Goal: Find specific page/section: Find specific page/section

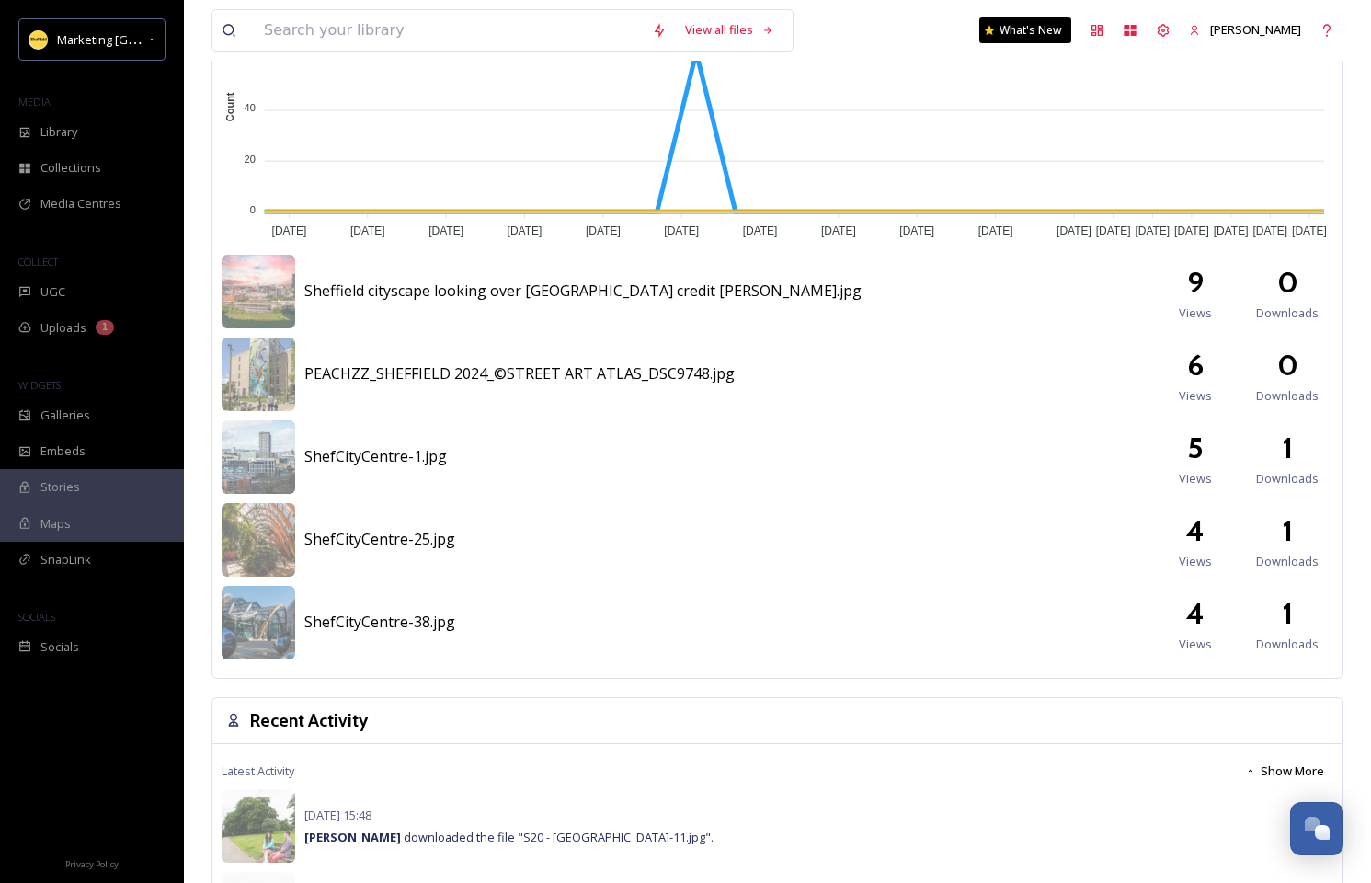
scroll to position [524, 0]
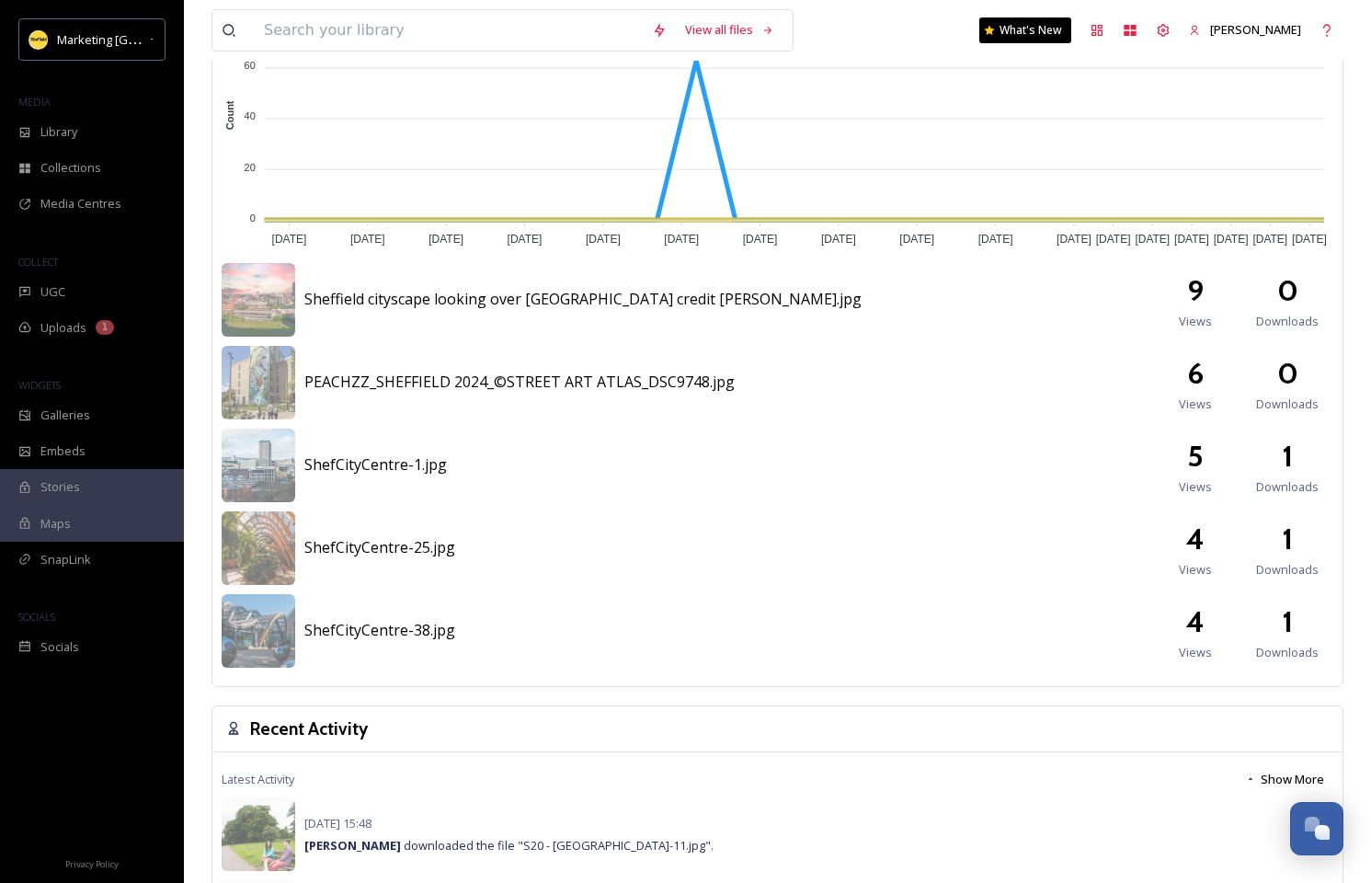
click at [470, 295] on span "Sheffield cityscape looking over [GEOGRAPHIC_DATA] credit [PERSON_NAME].jpg" at bounding box center [582, 299] width 557 height 20
click at [290, 301] on img at bounding box center [259, 300] width 74 height 74
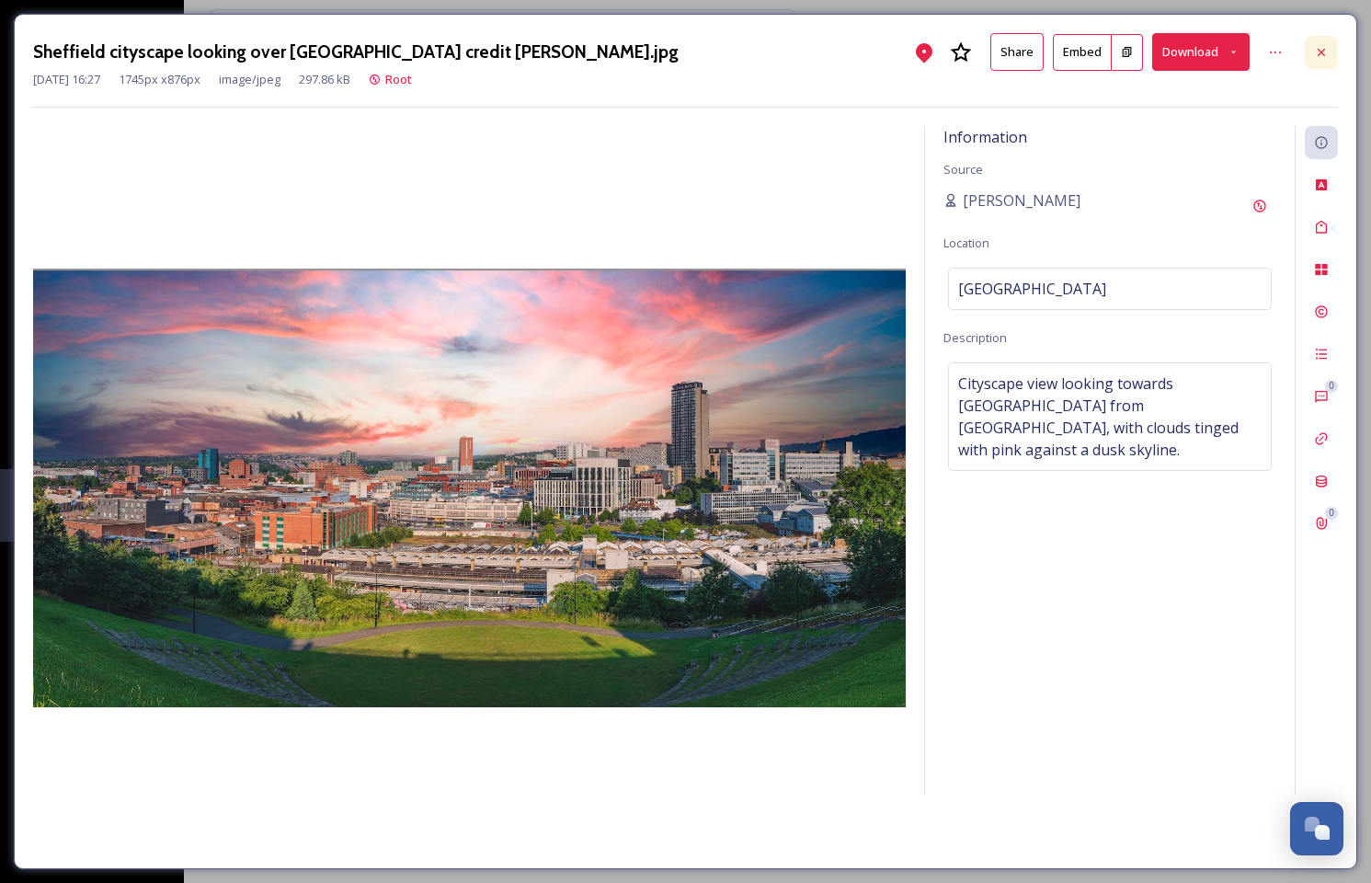
click at [1325, 54] on icon at bounding box center [1321, 51] width 7 height 7
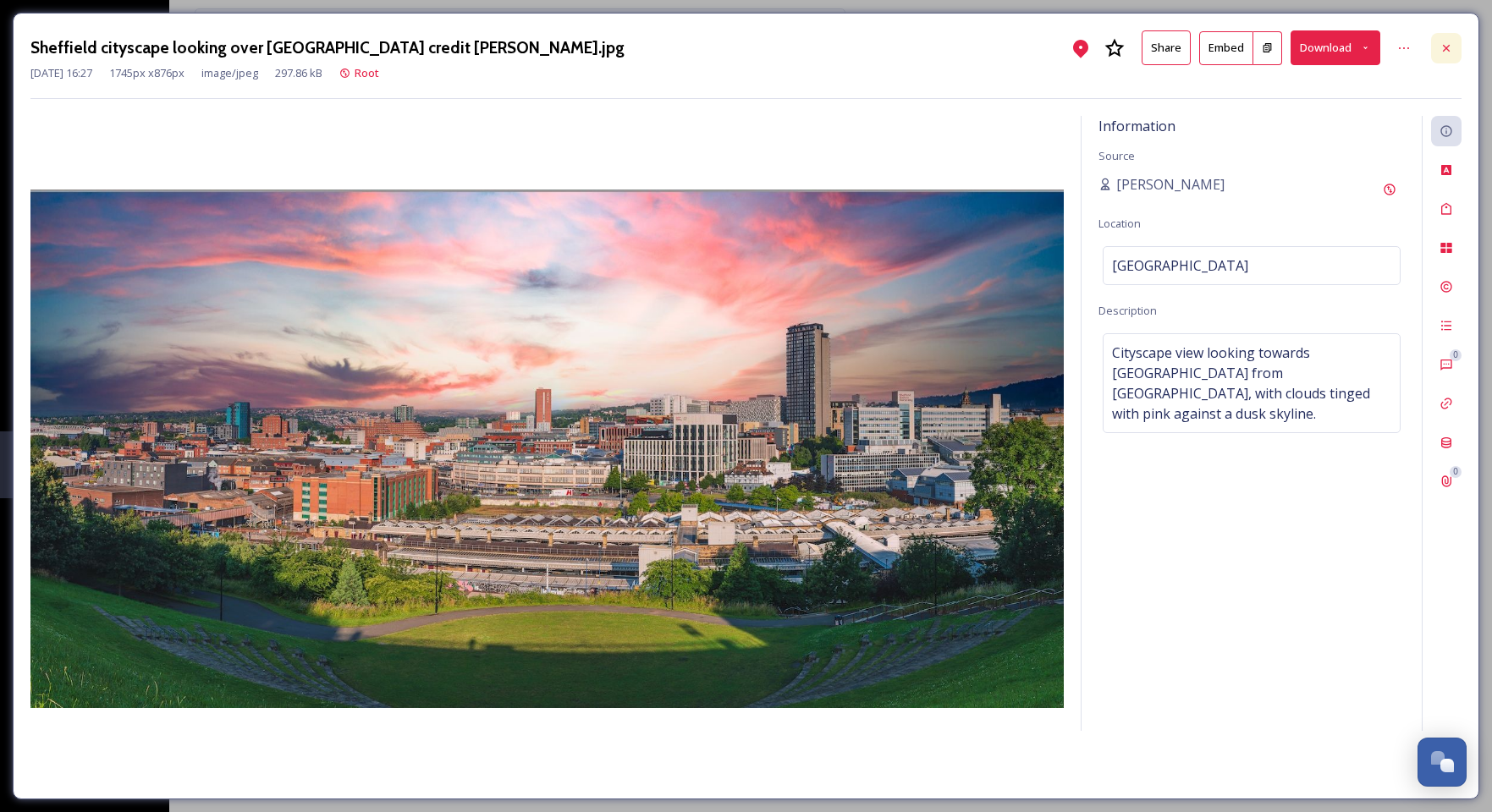
click at [1261, 48] on icon at bounding box center [1445, 47] width 6 height 6
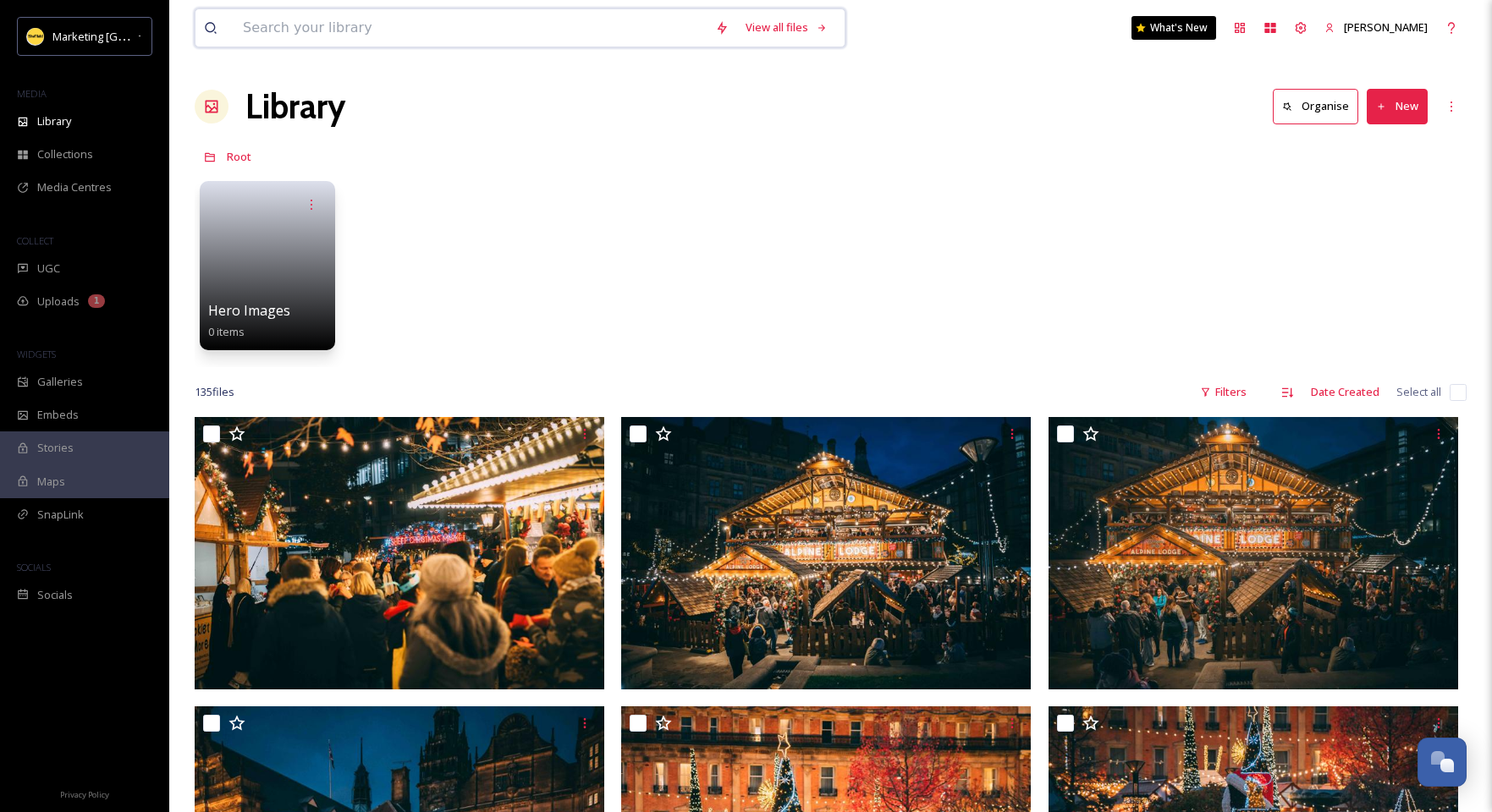
click at [294, 30] on input at bounding box center [470, 28] width 472 height 37
type input "t"
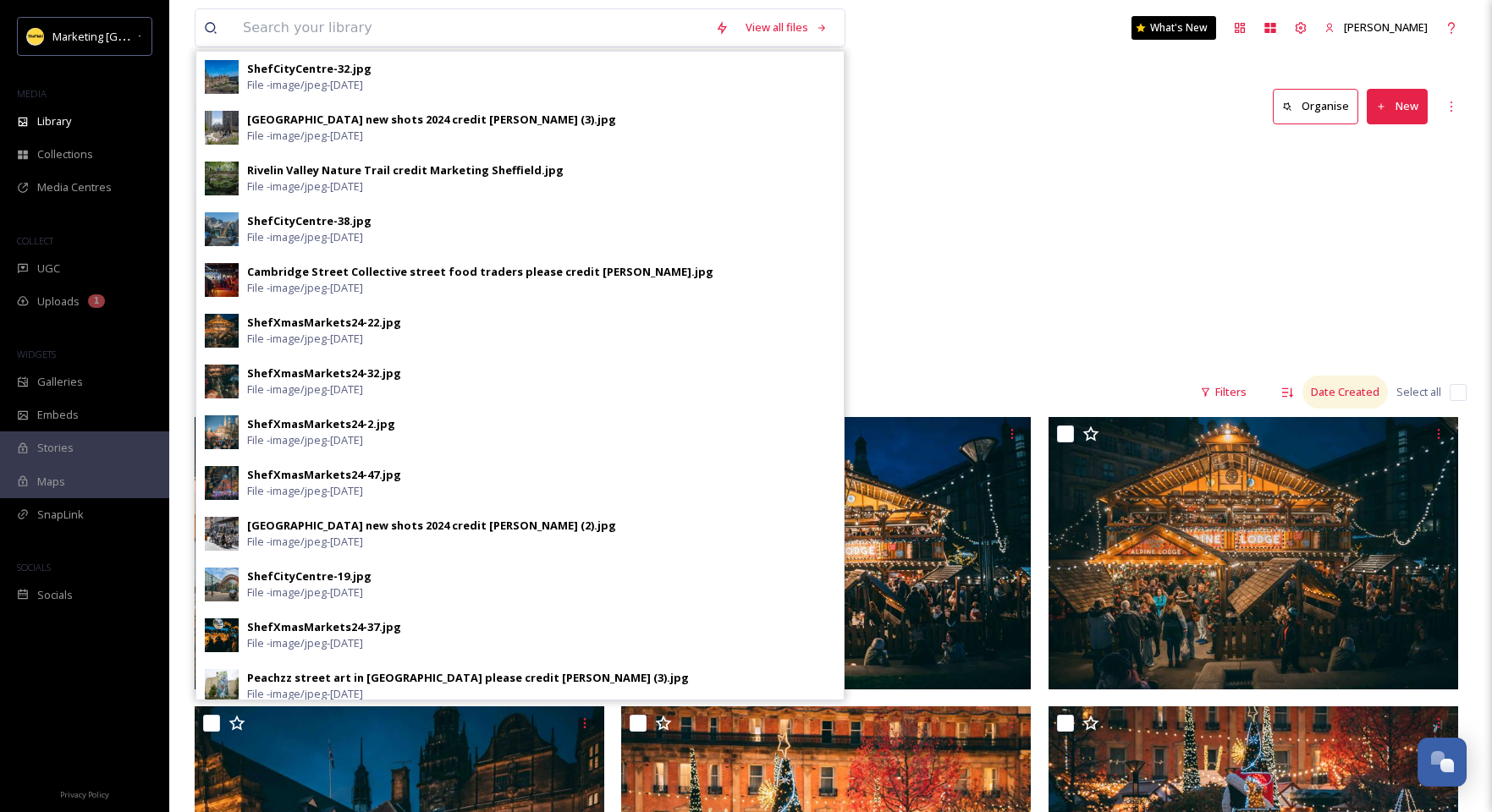
click at [1261, 394] on div "Date Created" at bounding box center [1345, 392] width 86 height 33
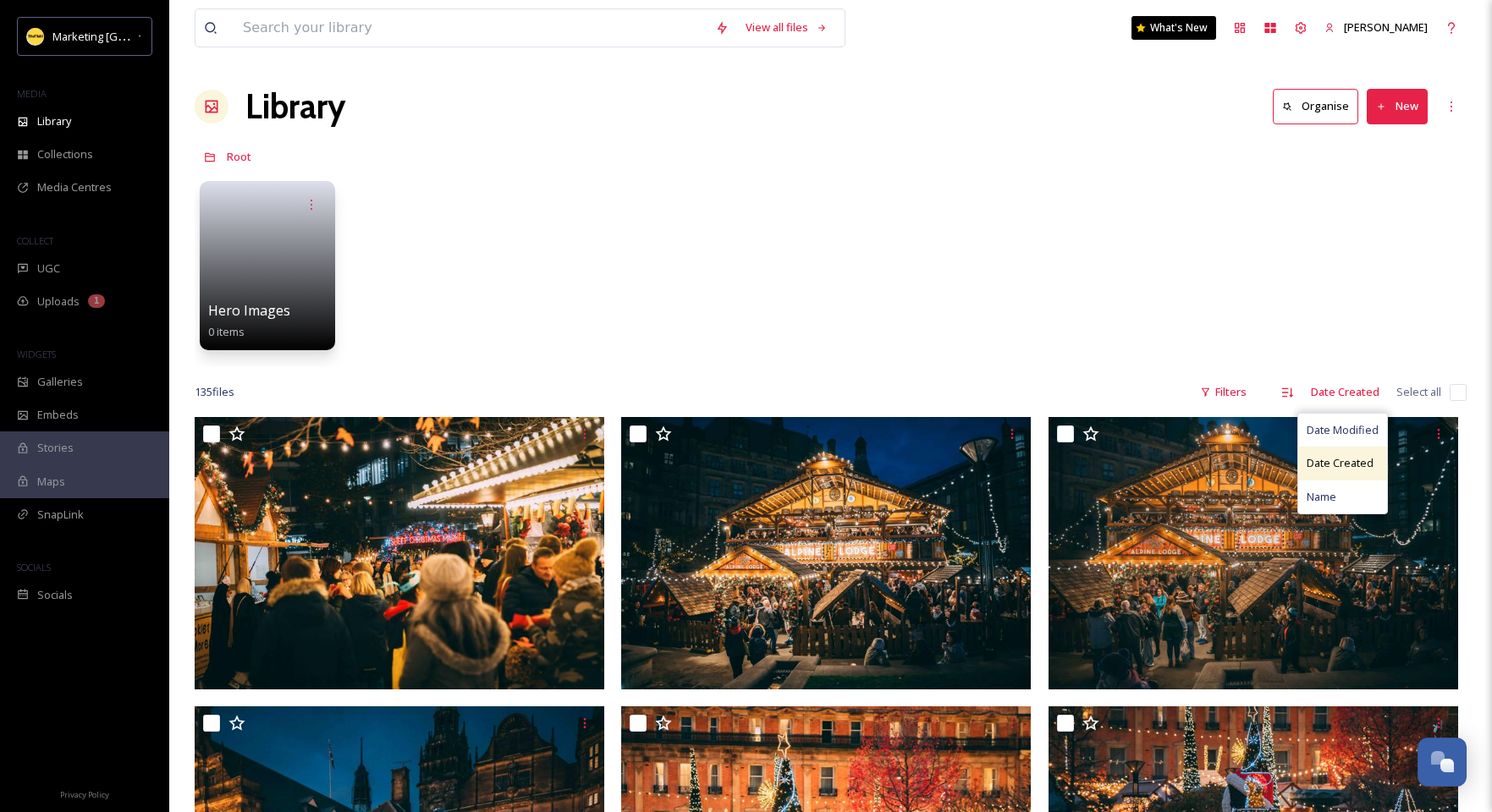
click at [1261, 462] on span "Date Created" at bounding box center [1339, 463] width 67 height 16
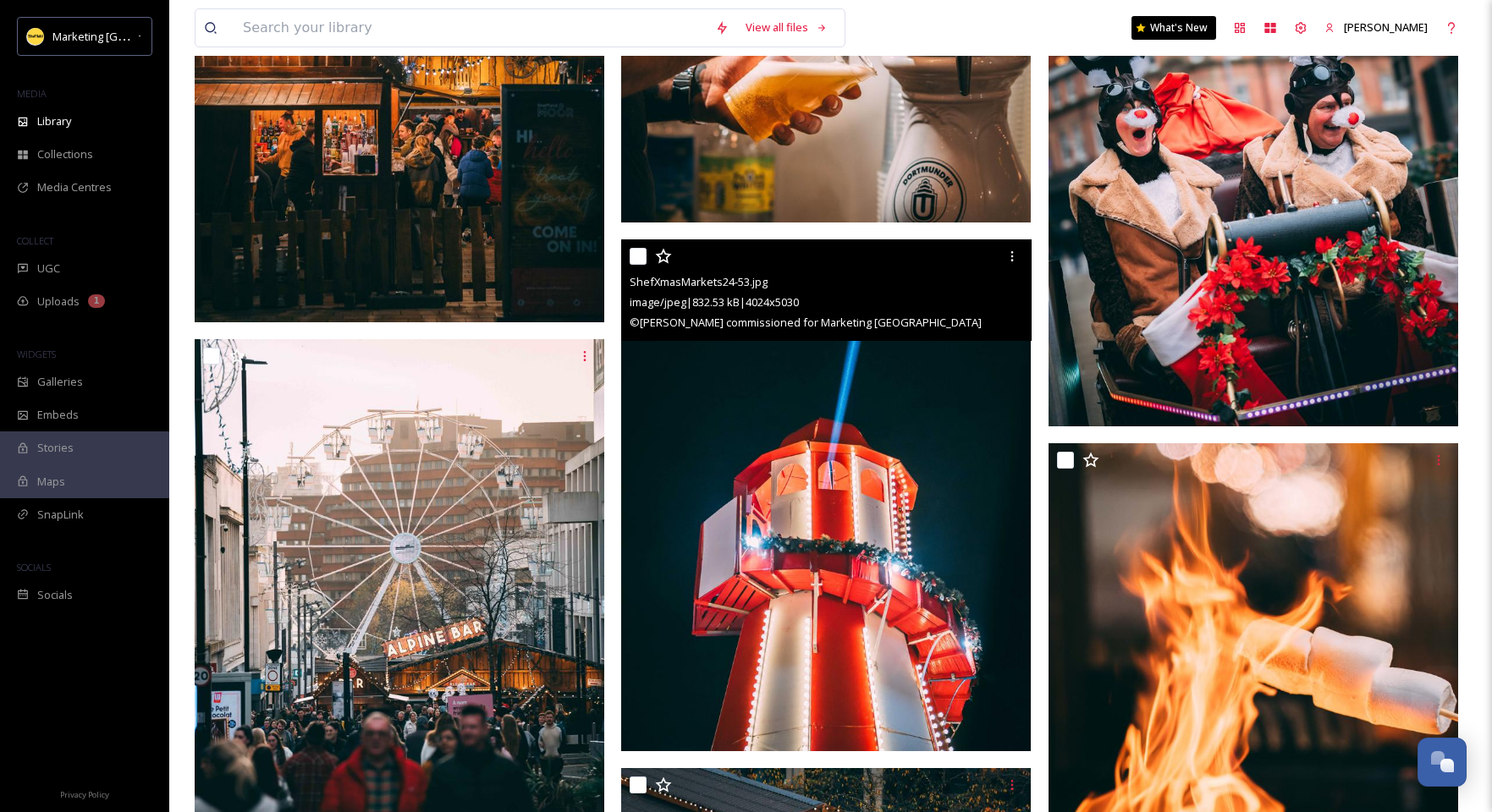
scroll to position [9346, 0]
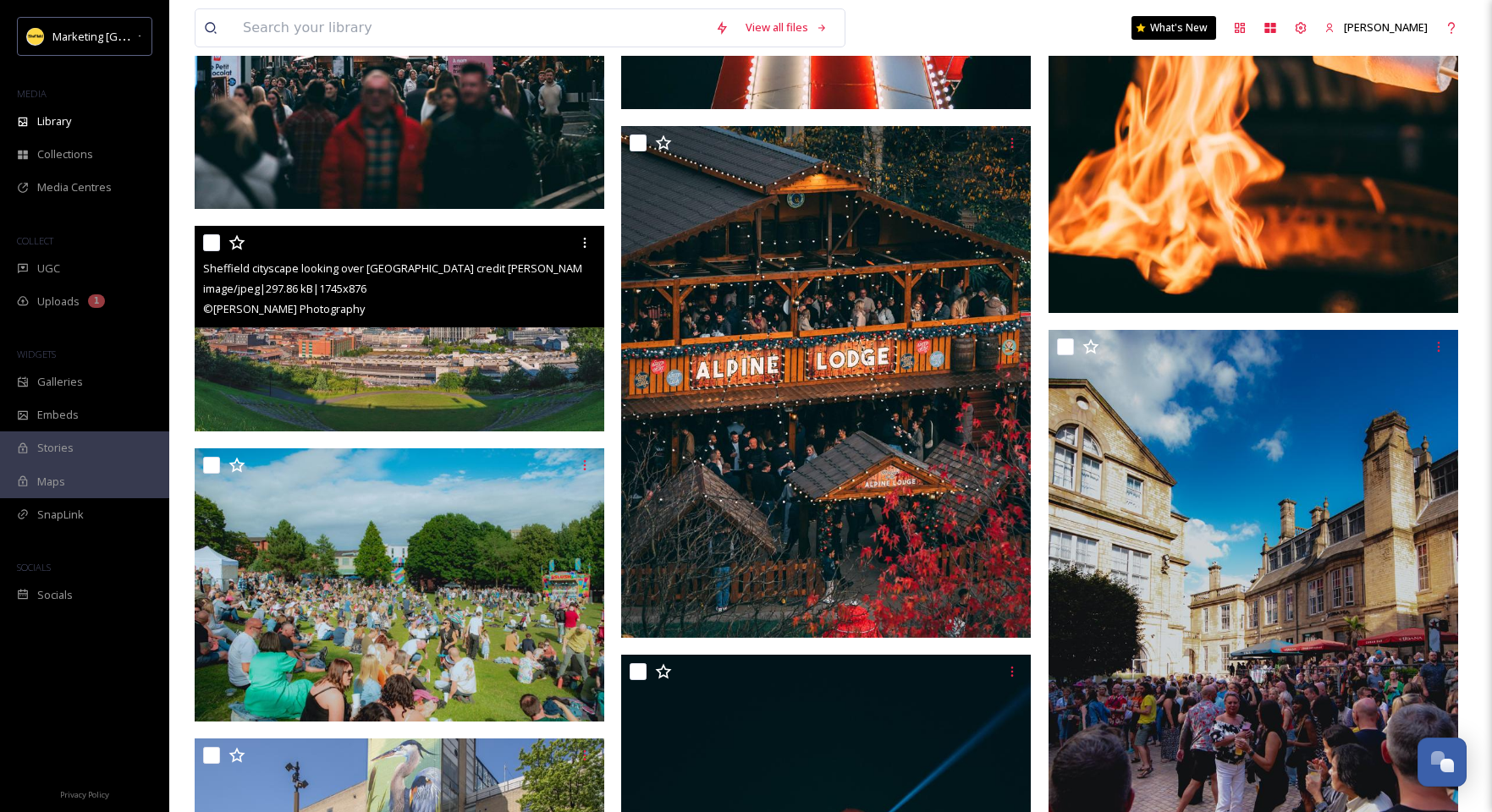
click at [464, 342] on img at bounding box center [399, 329] width 409 height 206
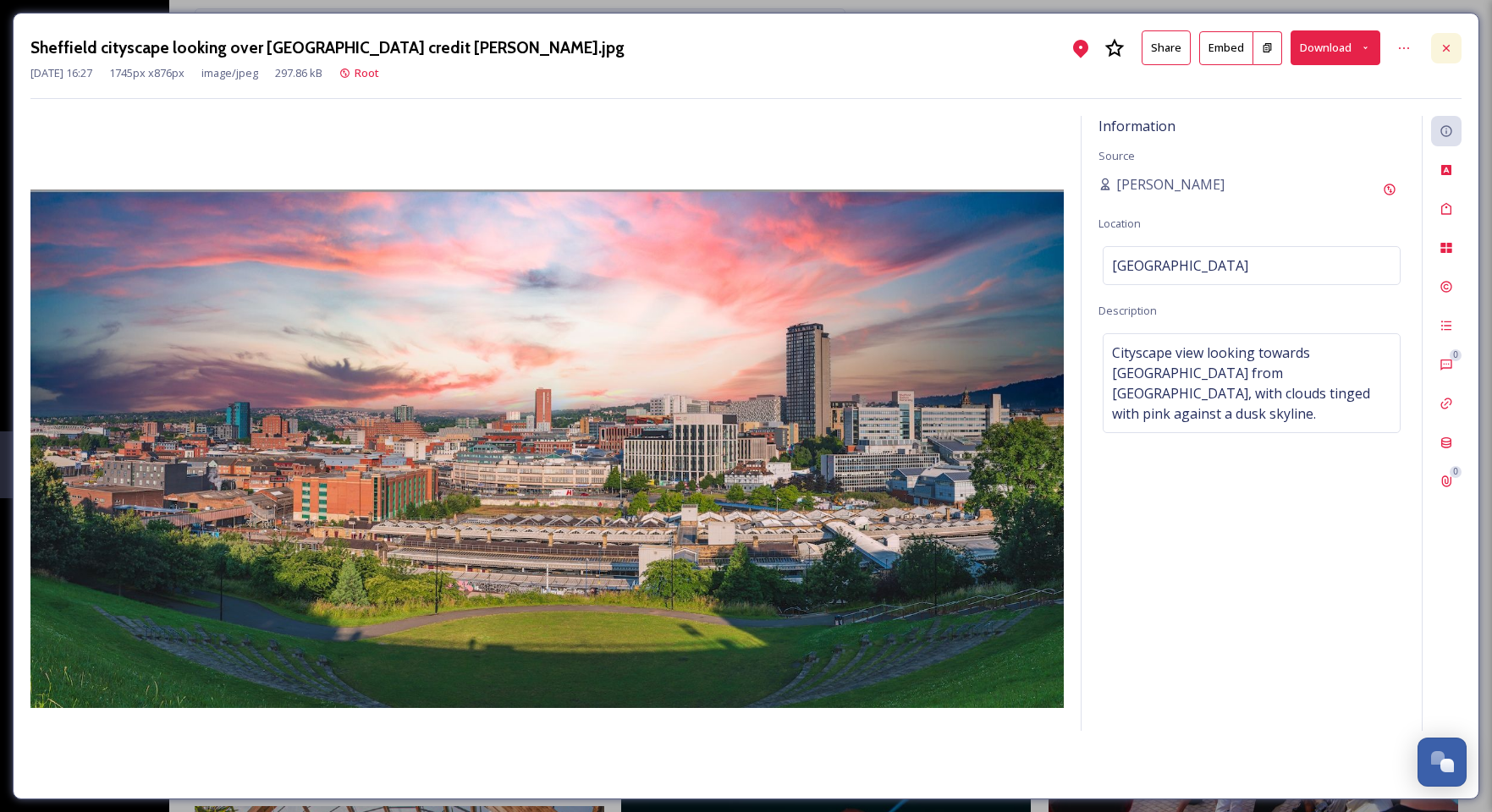
click at [1261, 47] on icon at bounding box center [1446, 48] width 14 height 14
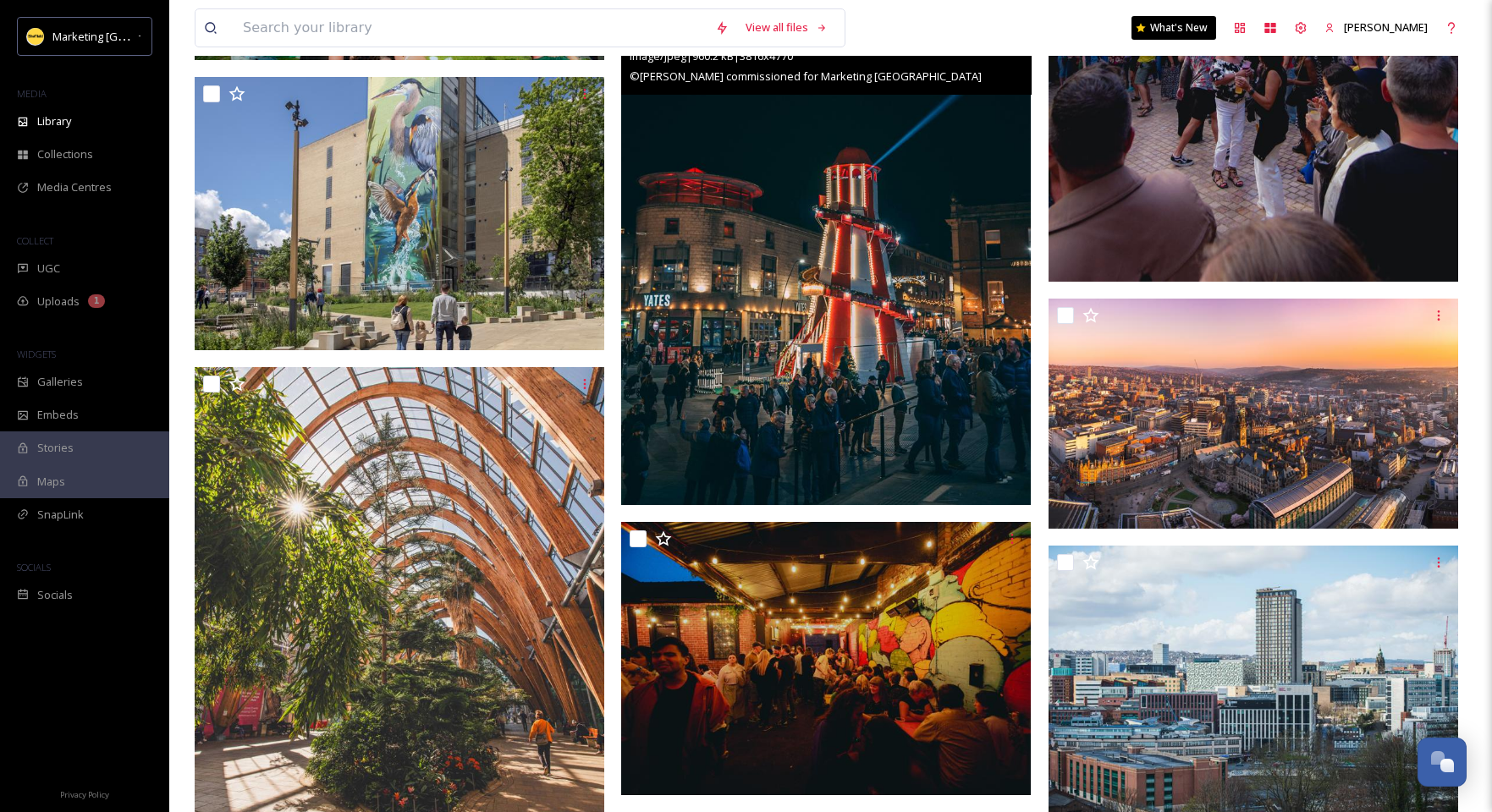
scroll to position [10464, 0]
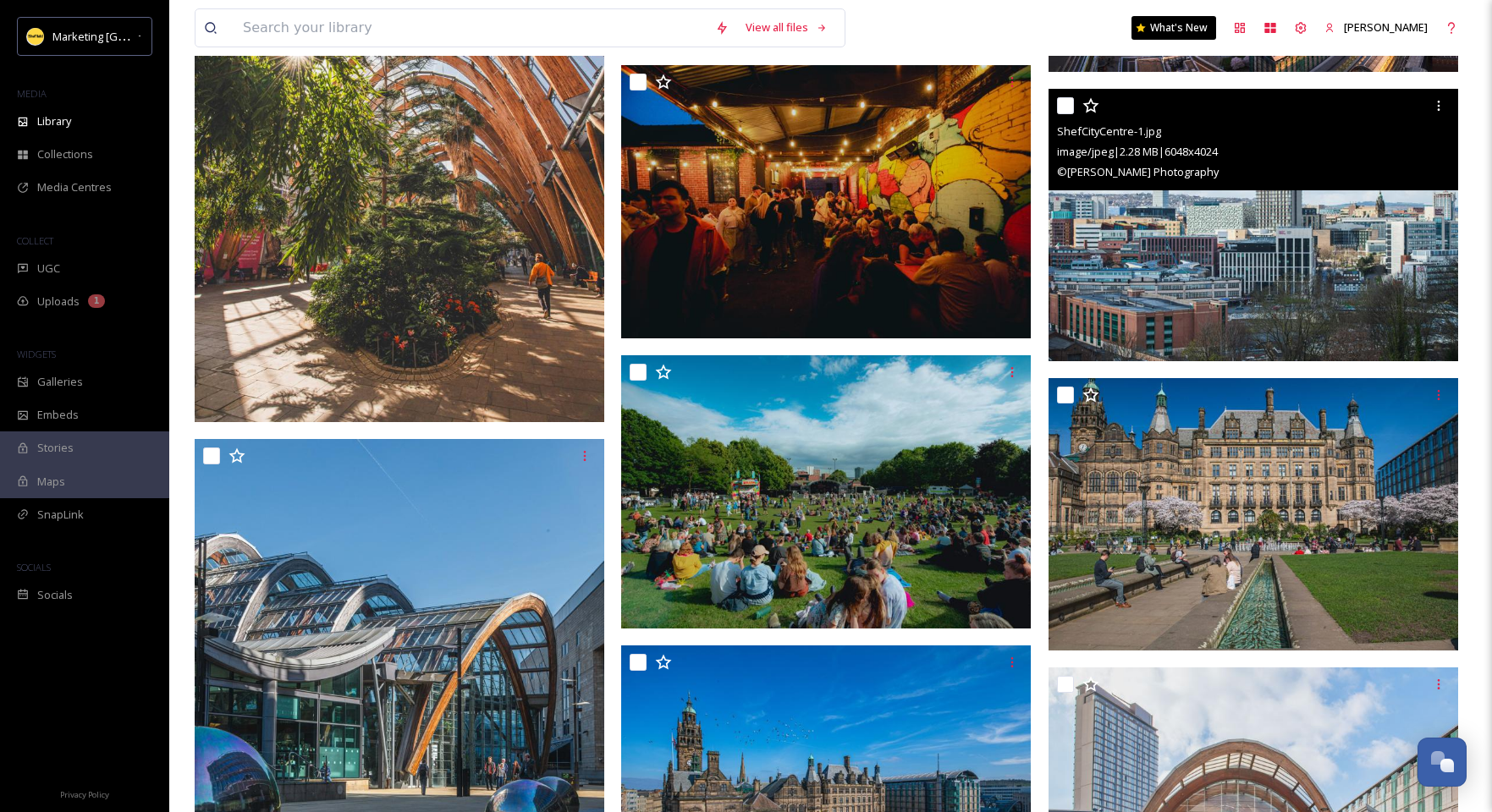
click at [1261, 206] on img at bounding box center [1253, 225] width 409 height 272
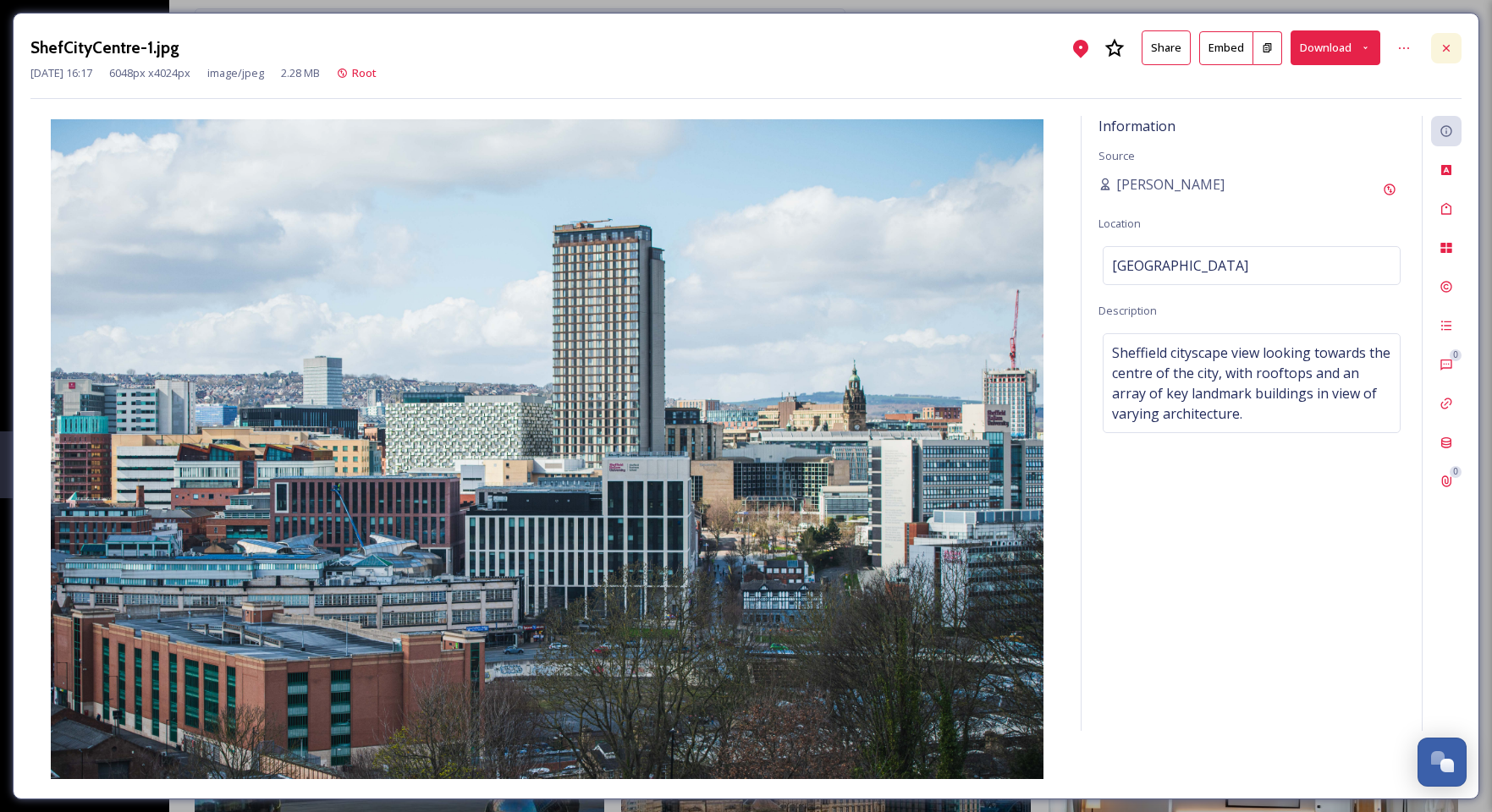
click at [1261, 37] on div at bounding box center [1445, 48] width 30 height 30
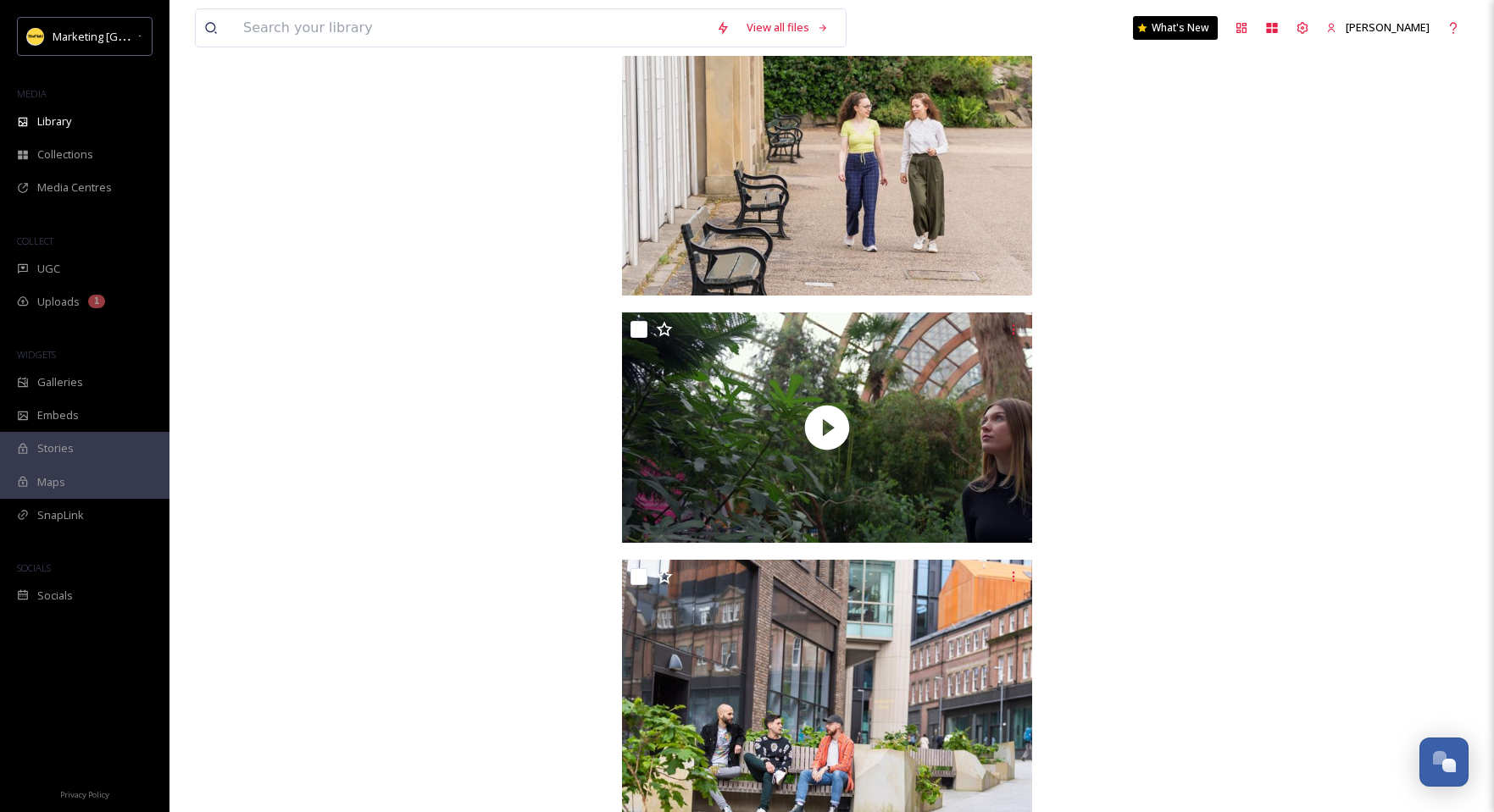
scroll to position [18453, 0]
